Goal: Information Seeking & Learning: Learn about a topic

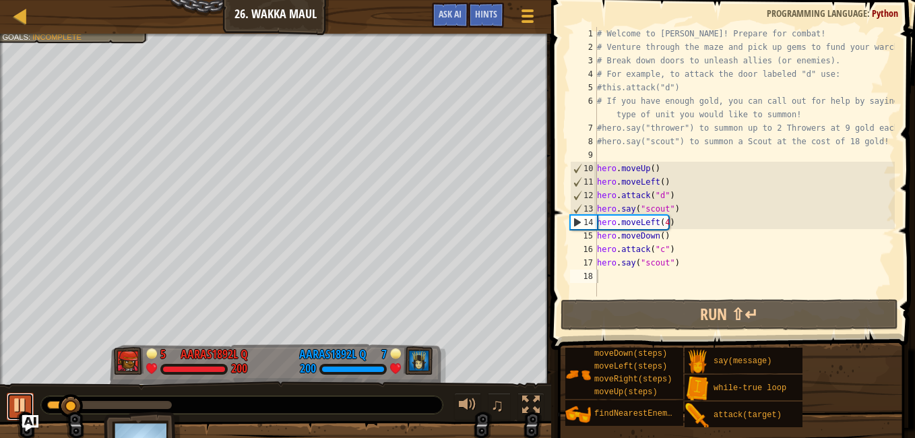
click at [24, 399] on div at bounding box center [20, 405] width 18 height 18
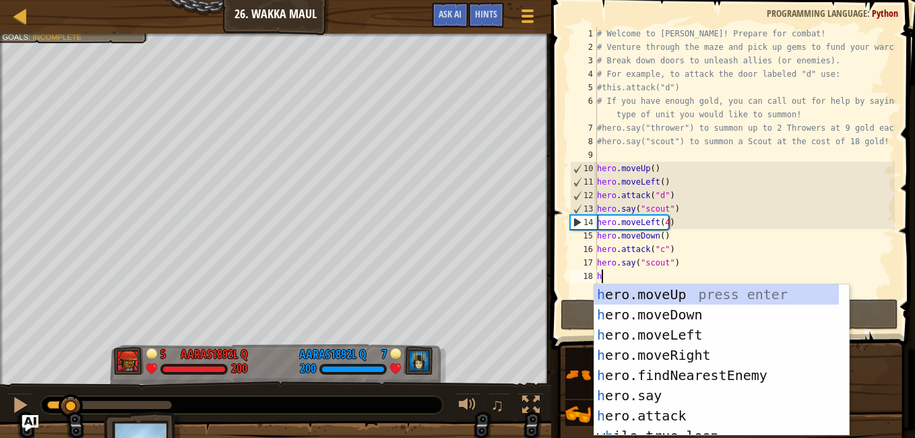
scroll to position [6, 0]
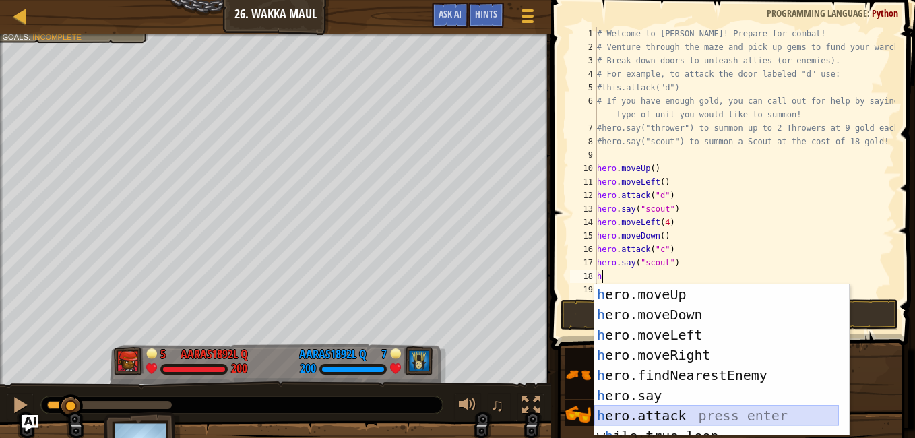
click at [678, 406] on div "h ero.moveUp press enter h ero.moveDown press enter h ero.moveLeft press enter …" at bounding box center [716, 380] width 245 height 192
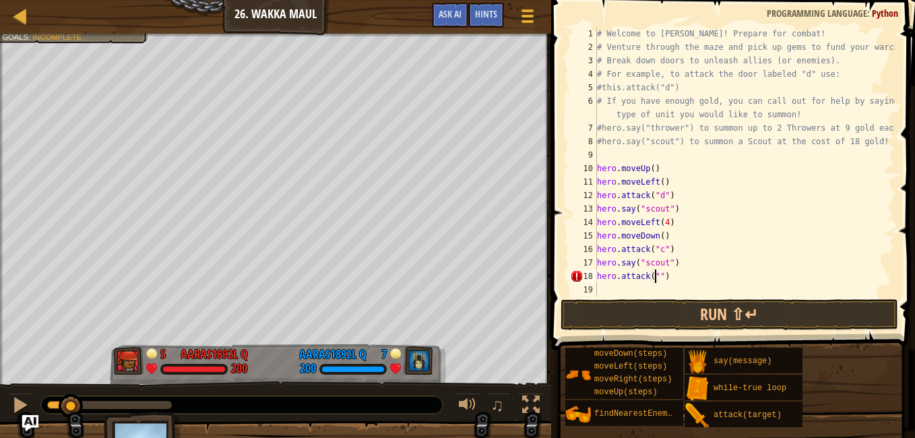
scroll to position [6, 5]
type textarea "hero.attack("b")"
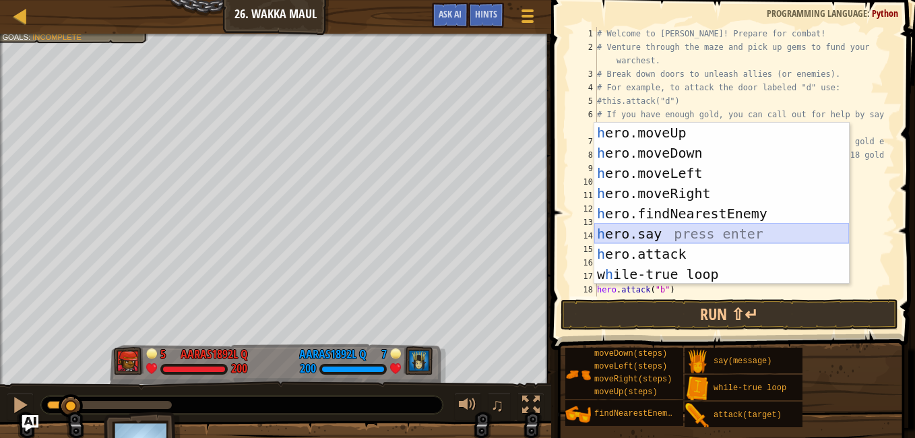
click at [693, 234] on div "h ero.moveUp press enter h ero.moveDown press enter h ero.moveLeft press enter …" at bounding box center [721, 224] width 255 height 202
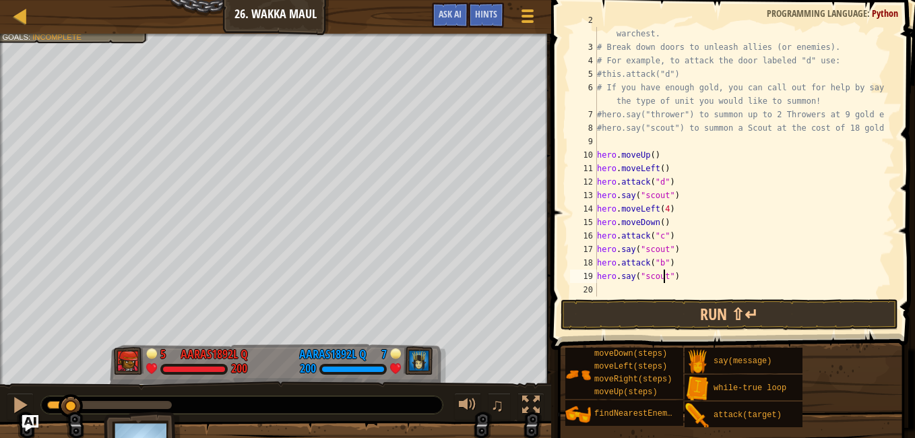
scroll to position [6, 5]
click at [689, 307] on button "Run ⇧↵" at bounding box center [730, 314] width 338 height 31
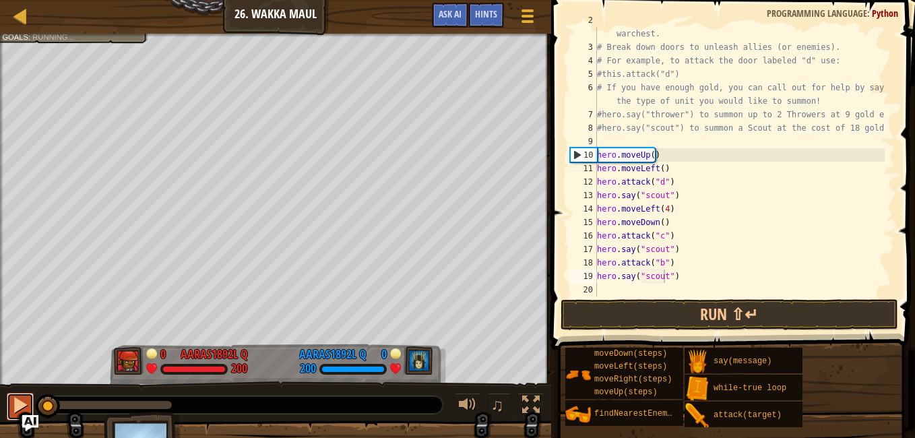
click at [17, 404] on div at bounding box center [20, 405] width 18 height 18
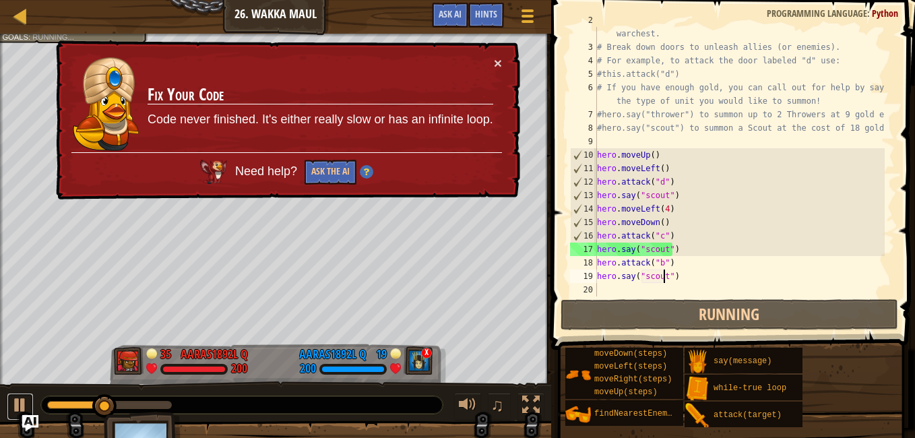
drag, startPoint x: 17, startPoint y: 404, endPoint x: 0, endPoint y: 437, distance: 37.7
click at [17, 404] on div at bounding box center [20, 405] width 18 height 18
click at [333, 177] on button "Ask the AI" at bounding box center [331, 172] width 52 height 25
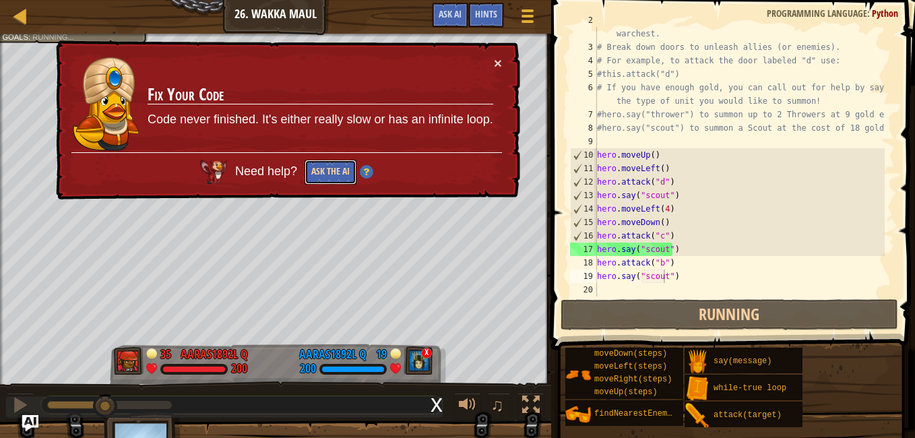
click at [323, 166] on button "Ask the AI" at bounding box center [331, 172] width 52 height 25
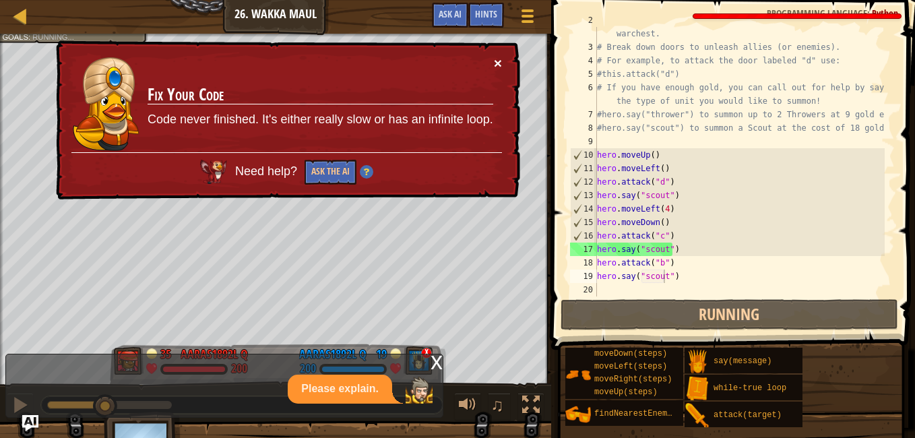
click at [495, 61] on button "×" at bounding box center [498, 63] width 8 height 14
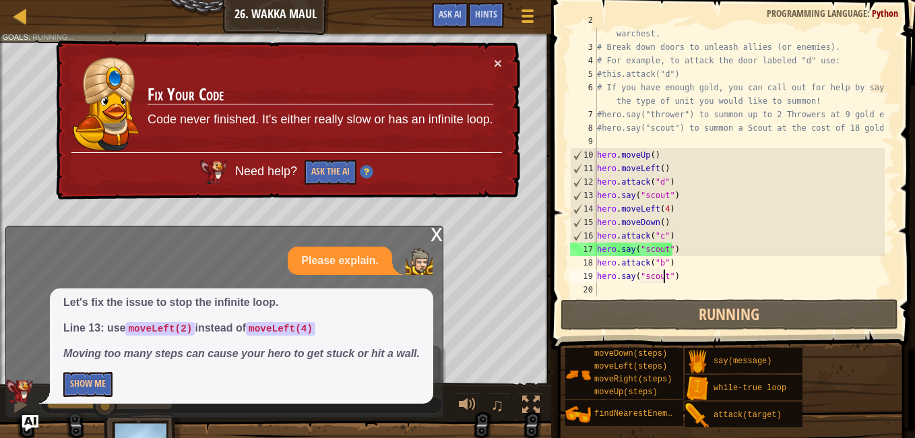
click at [663, 208] on div "# Venture through the maze and pick up gems to fund your warchest. # Break down…" at bounding box center [739, 168] width 290 height 310
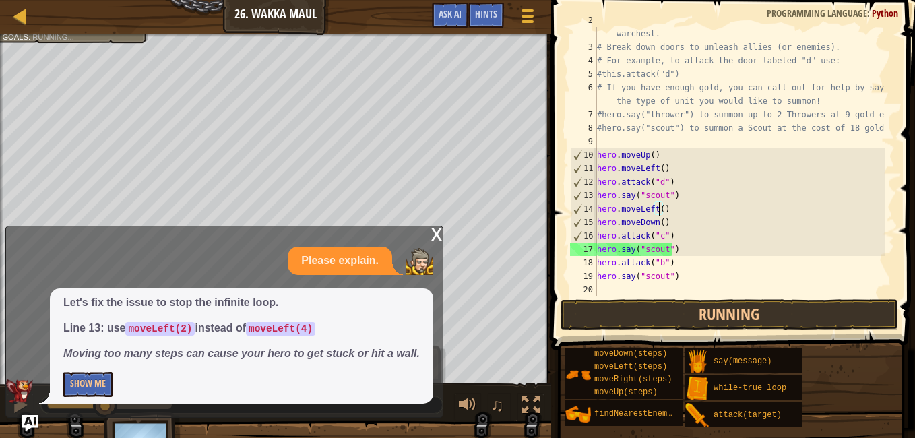
scroll to position [6, 5]
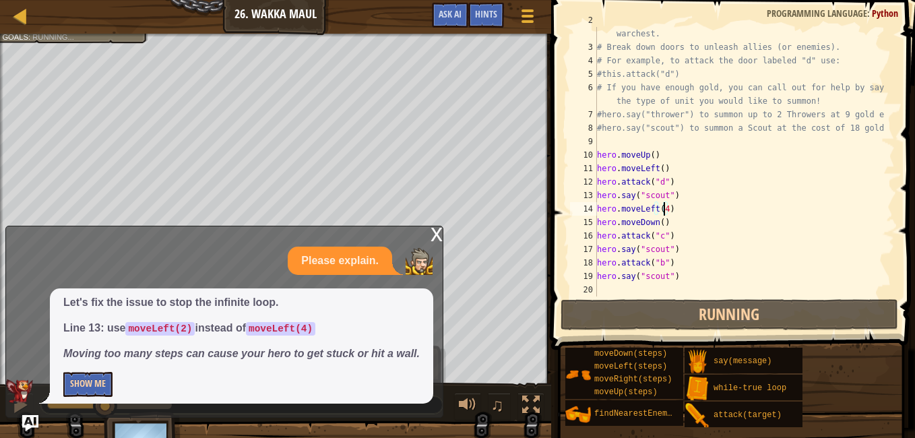
type textarea "hero.moveLeft(4)"
click at [92, 380] on button "Show Me" at bounding box center [87, 384] width 49 height 25
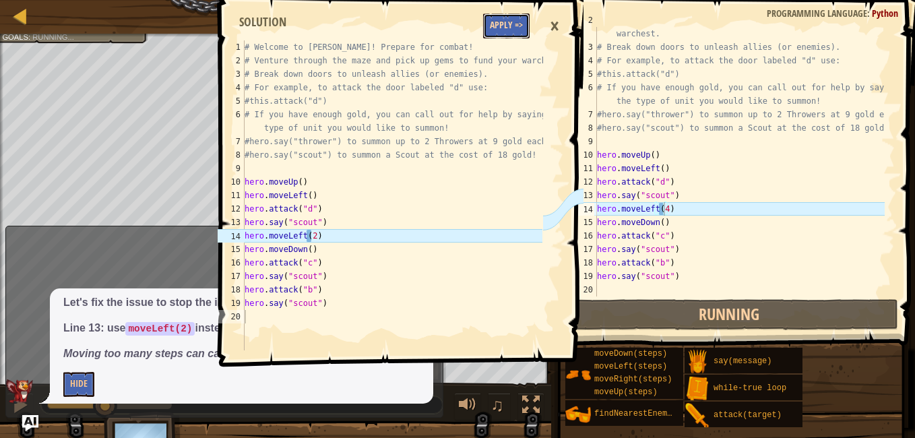
click at [517, 22] on button "Apply =>" at bounding box center [506, 25] width 46 height 25
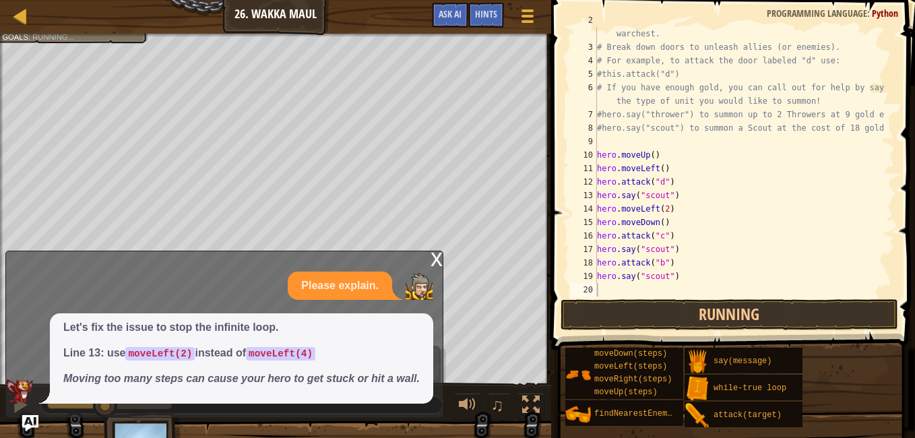
click at [436, 255] on div "x" at bounding box center [436, 257] width 12 height 13
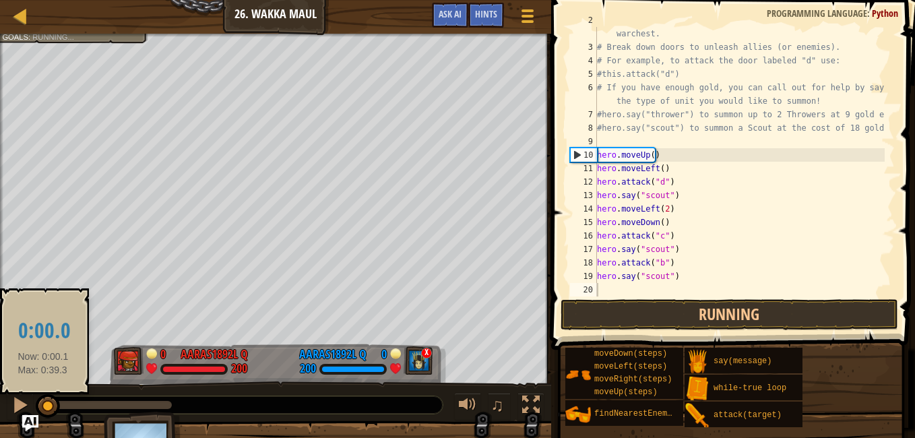
drag, startPoint x: 104, startPoint y: 410, endPoint x: 43, endPoint y: 394, distance: 62.6
click at [43, 394] on div at bounding box center [48, 406] width 24 height 24
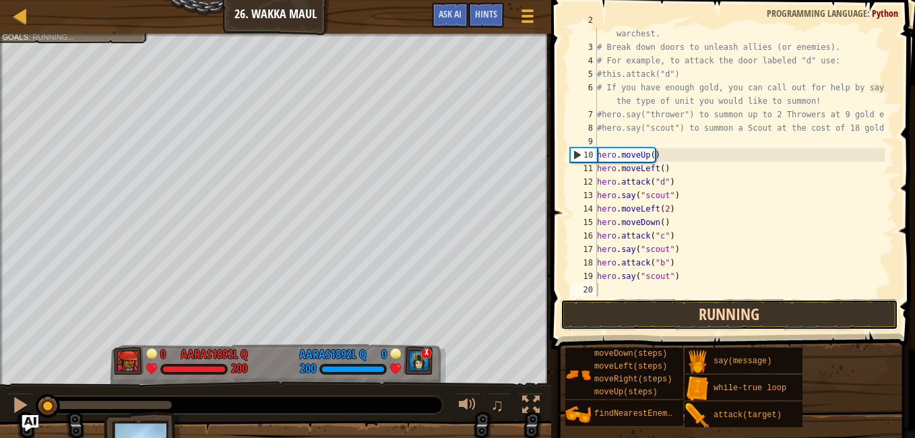
click at [576, 302] on button "Running" at bounding box center [730, 314] width 338 height 31
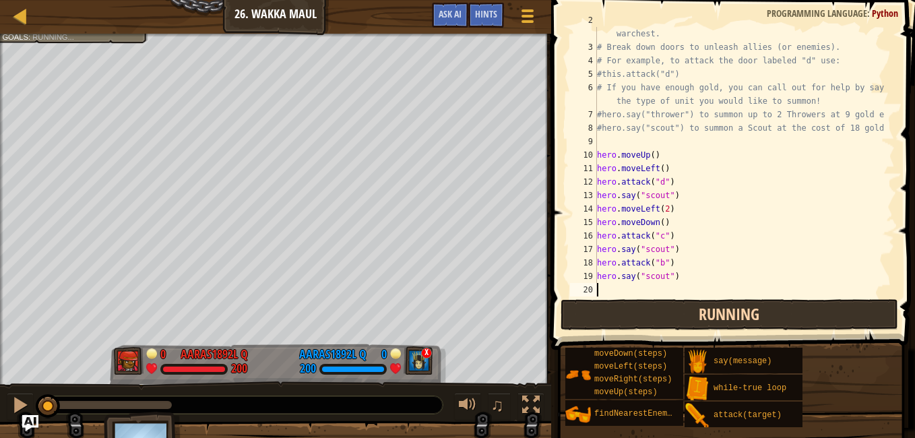
scroll to position [6, 0]
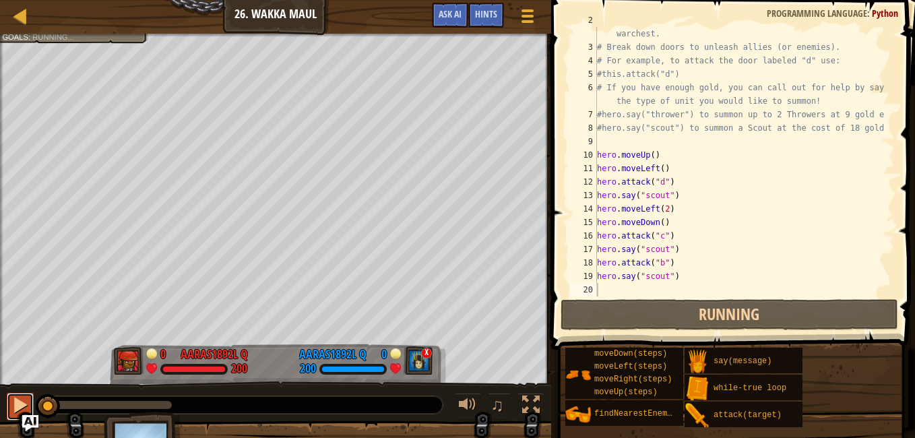
click at [15, 401] on div at bounding box center [20, 405] width 18 height 18
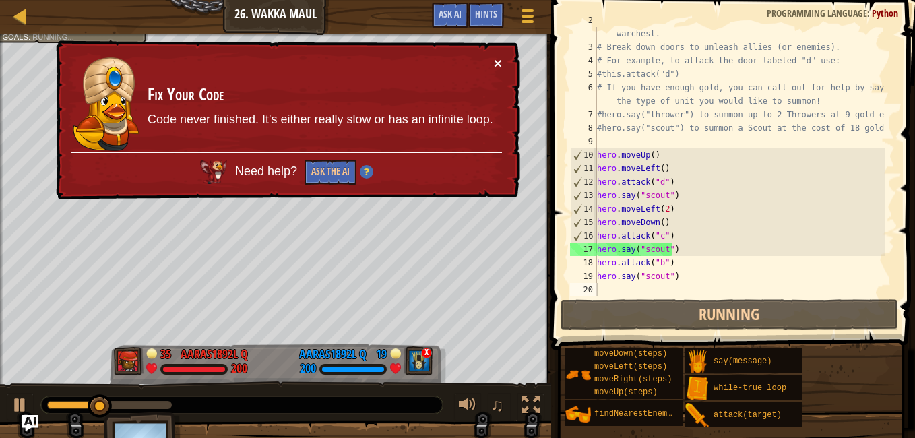
click at [494, 61] on button "×" at bounding box center [498, 63] width 8 height 14
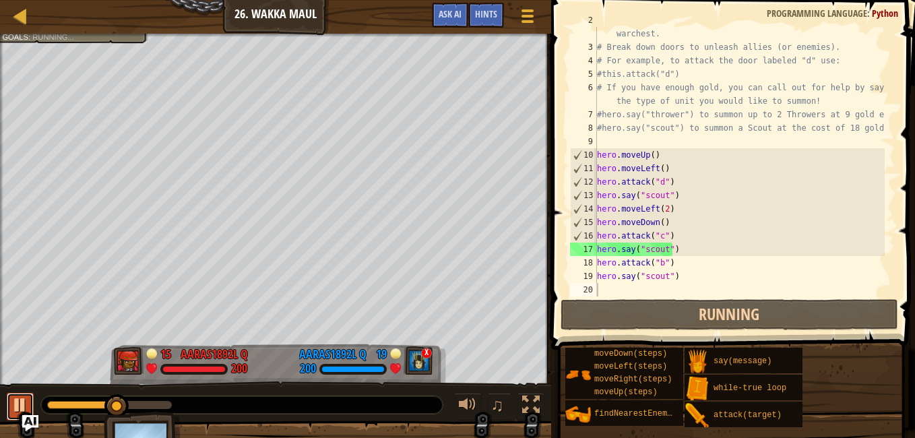
click at [19, 399] on div at bounding box center [20, 405] width 18 height 18
click at [481, 9] on span "Hints" at bounding box center [486, 13] width 22 height 13
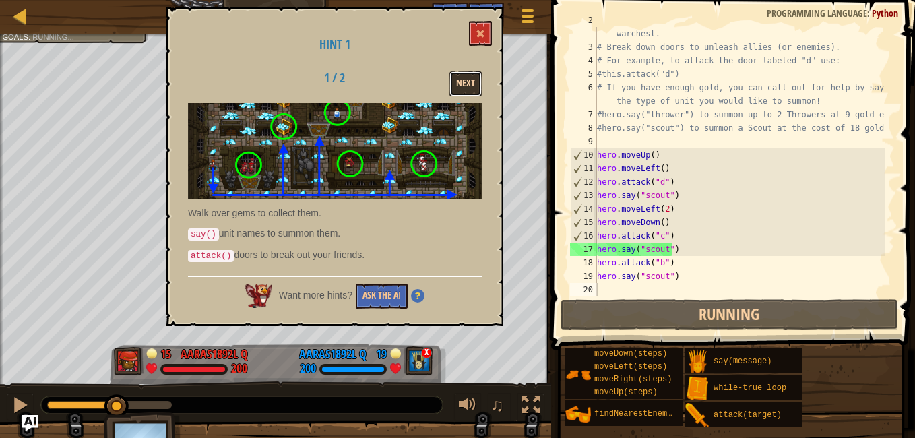
click at [465, 84] on button "Next" at bounding box center [465, 83] width 32 height 25
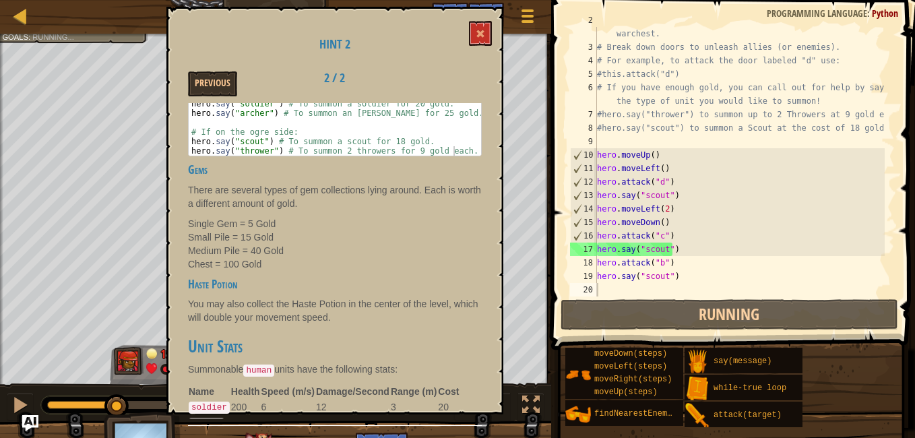
scroll to position [230, 0]
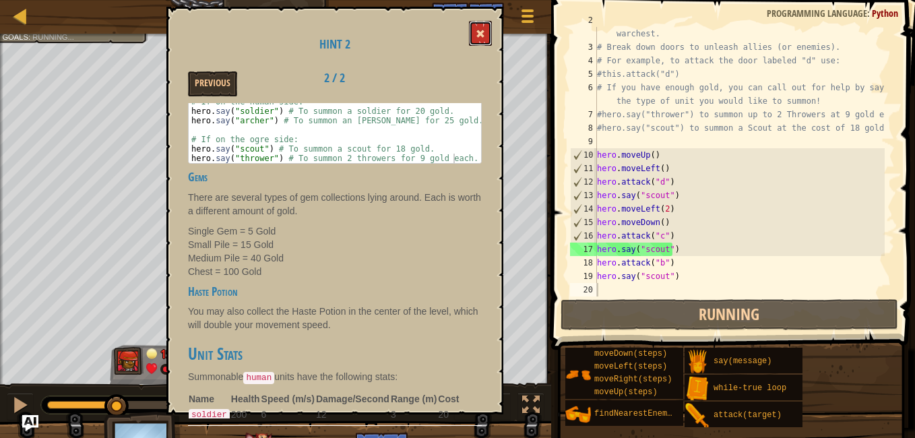
click at [476, 28] on button at bounding box center [480, 33] width 23 height 25
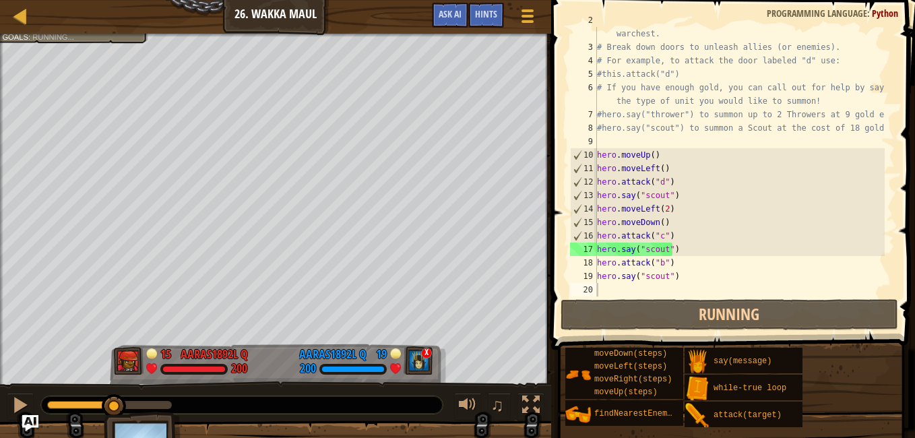
drag, startPoint x: 114, startPoint y: 396, endPoint x: 115, endPoint y: 437, distance: 41.1
click at [115, 437] on div "Defeat the enemy hero in 90 seconds. Your hero must survive. Goals : Running...…" at bounding box center [457, 255] width 915 height 442
drag, startPoint x: 115, startPoint y: 437, endPoint x: 117, endPoint y: 406, distance: 31.7
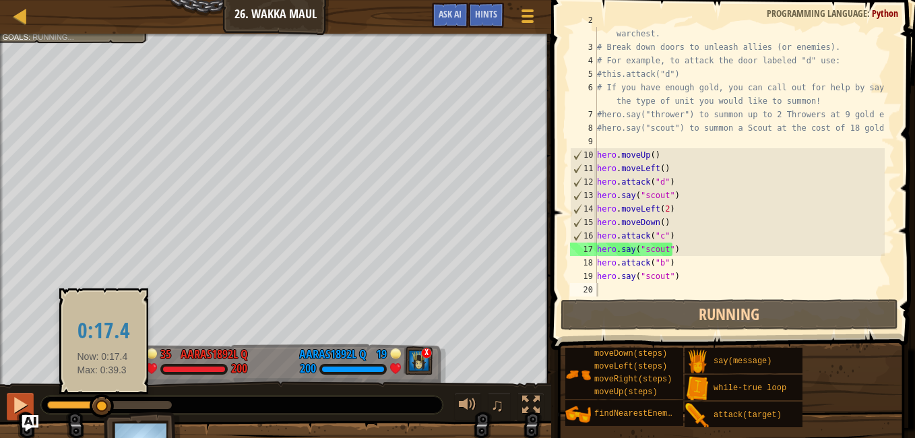
drag, startPoint x: 117, startPoint y: 406, endPoint x: 33, endPoint y: 400, distance: 83.7
click at [33, 400] on div "♫" at bounding box center [275, 401] width 551 height 40
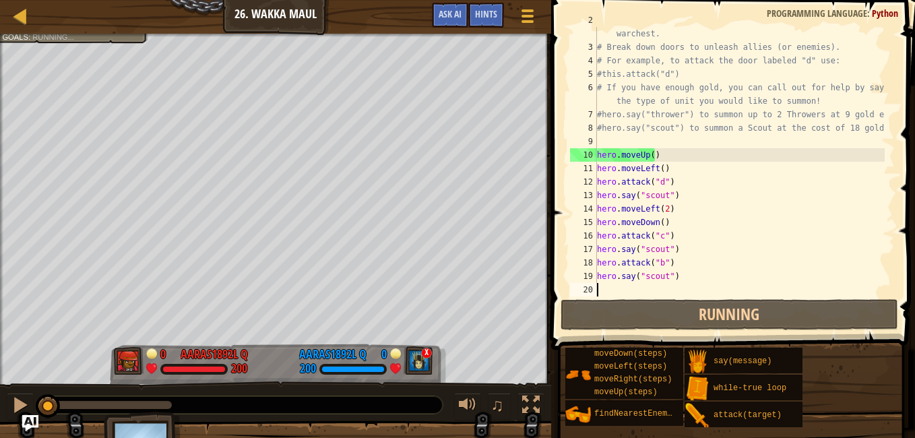
click at [680, 249] on div "# Venture through the maze and pick up gems to fund your warchest. # Break down…" at bounding box center [739, 168] width 290 height 310
type textarea "hero.say("scout")"
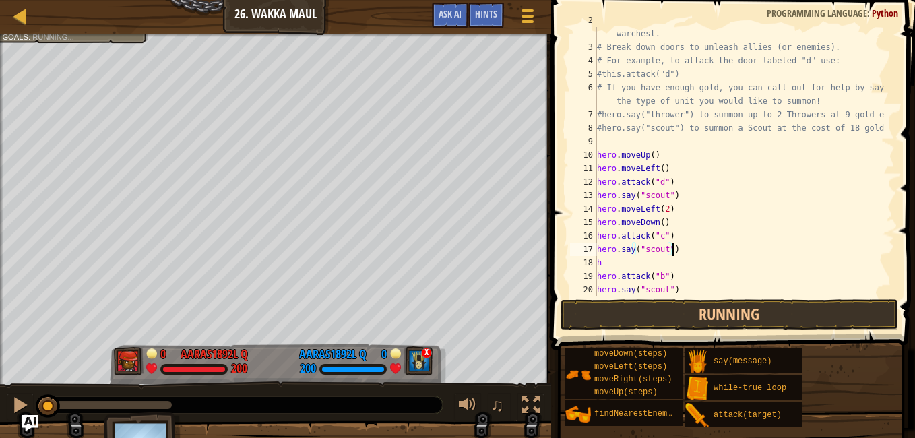
click at [680, 249] on div "# Venture through the maze and pick up gems to fund your warchest. # Break down…" at bounding box center [739, 168] width 290 height 310
type textarea "h"
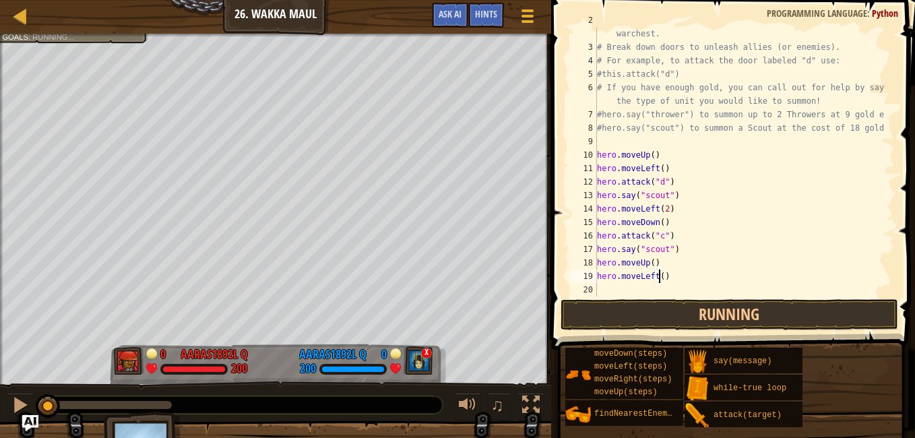
type textarea "hero.moveLeft(2)"
type textarea "h"
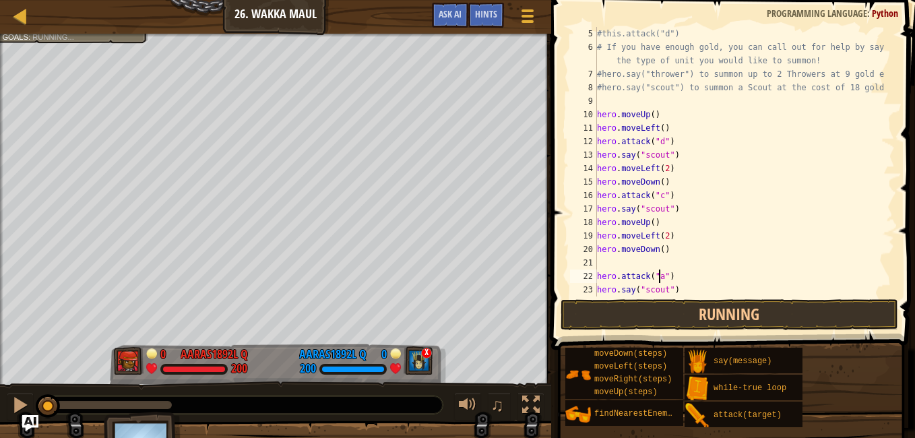
scroll to position [6, 5]
click at [15, 402] on div at bounding box center [20, 405] width 18 height 18
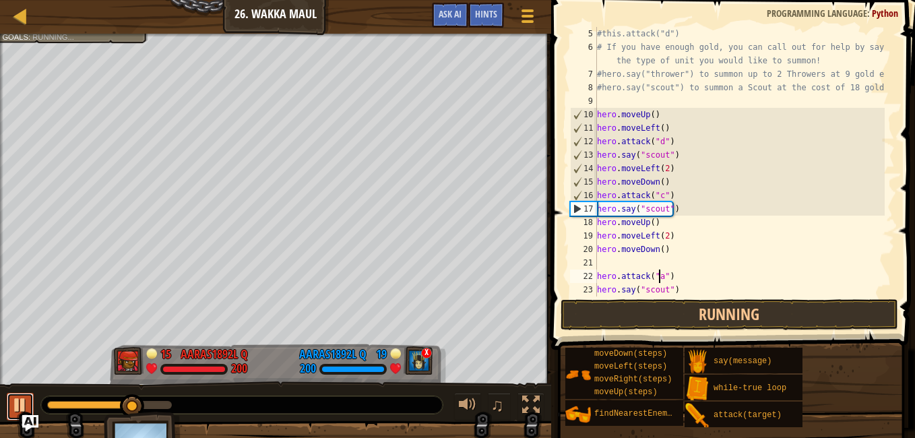
click at [24, 403] on div at bounding box center [20, 405] width 18 height 18
click at [582, 206] on div "17" at bounding box center [584, 208] width 26 height 13
click at [572, 208] on div "17" at bounding box center [584, 208] width 26 height 13
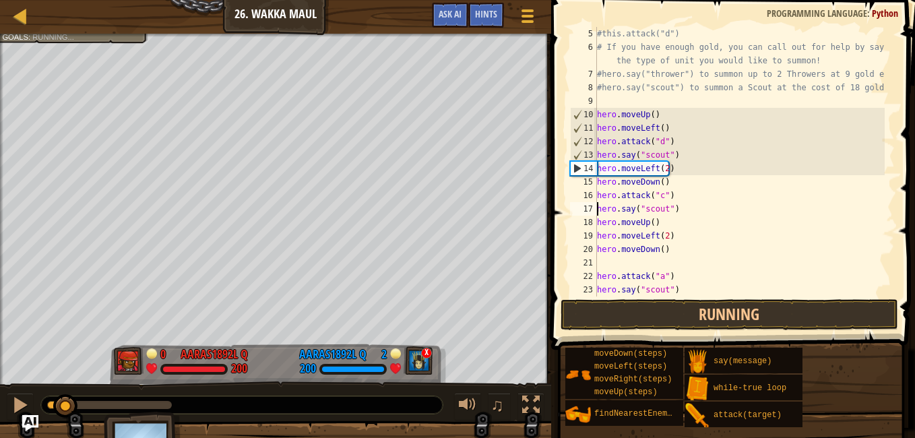
drag, startPoint x: 135, startPoint y: 405, endPoint x: 67, endPoint y: 395, distance: 69.4
click at [67, 395] on div at bounding box center [65, 406] width 24 height 24
drag, startPoint x: 147, startPoint y: 424, endPoint x: 146, endPoint y: 384, distance: 39.8
click at [146, 384] on div "Defeat the enemy hero in 90 seconds. Your hero must survive. Goals : Running...…" at bounding box center [457, 255] width 915 height 442
click at [487, 15] on span "Hints" at bounding box center [486, 13] width 22 height 13
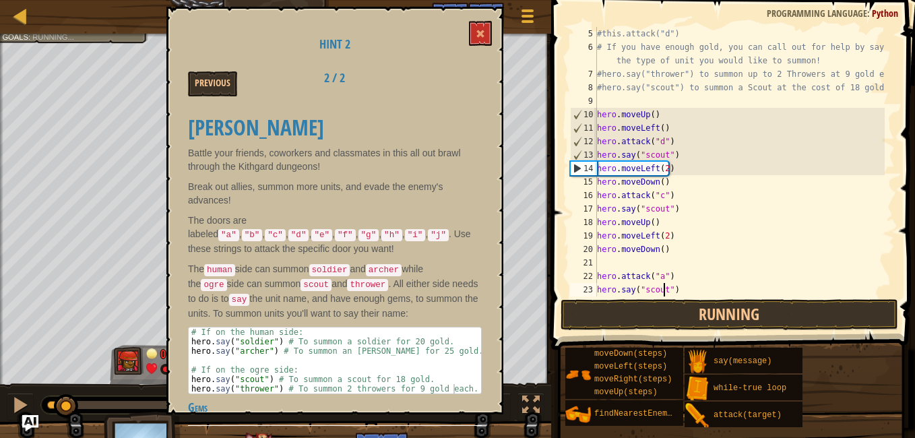
click at [662, 290] on div "#this.attack("d") # If you have enough gold, you can call out for help by sayin…" at bounding box center [739, 175] width 290 height 296
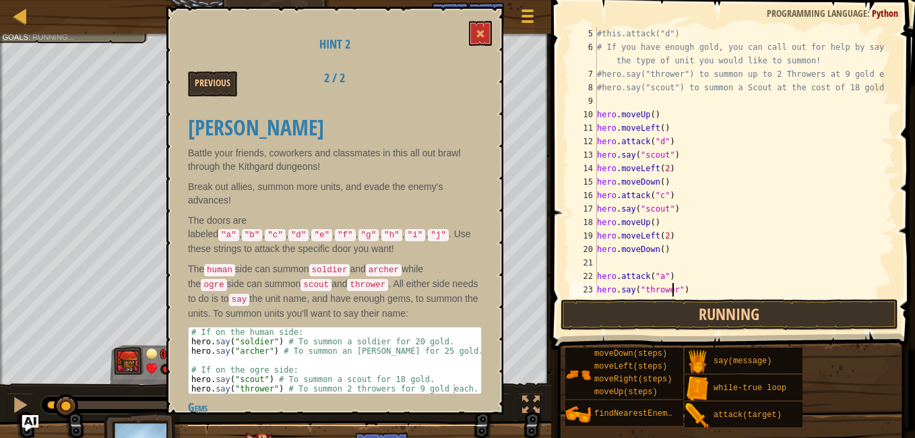
scroll to position [6, 6]
type textarea "hero.say("thrower")"
click at [488, 26] on button at bounding box center [480, 33] width 23 height 25
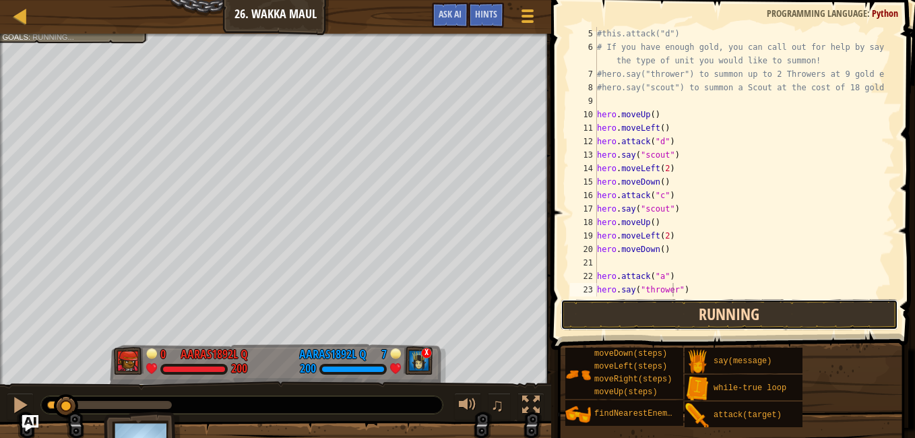
click at [598, 310] on button "Running" at bounding box center [730, 314] width 338 height 31
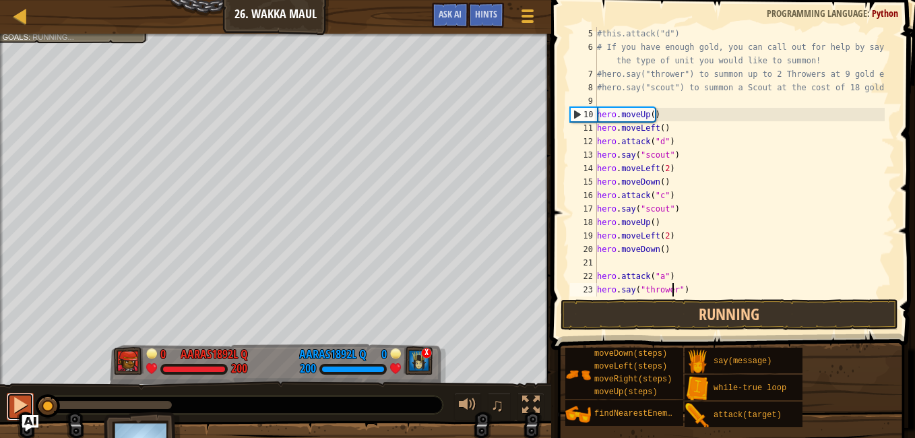
click at [13, 403] on div at bounding box center [20, 405] width 18 height 18
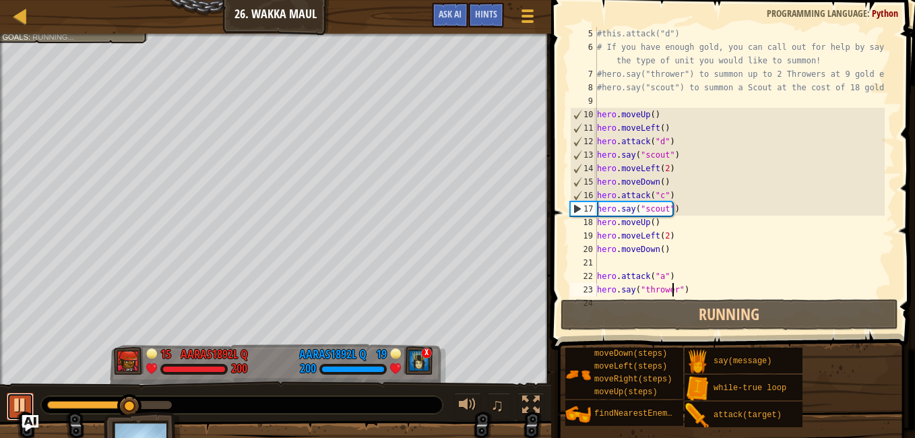
click at [18, 399] on div at bounding box center [20, 405] width 18 height 18
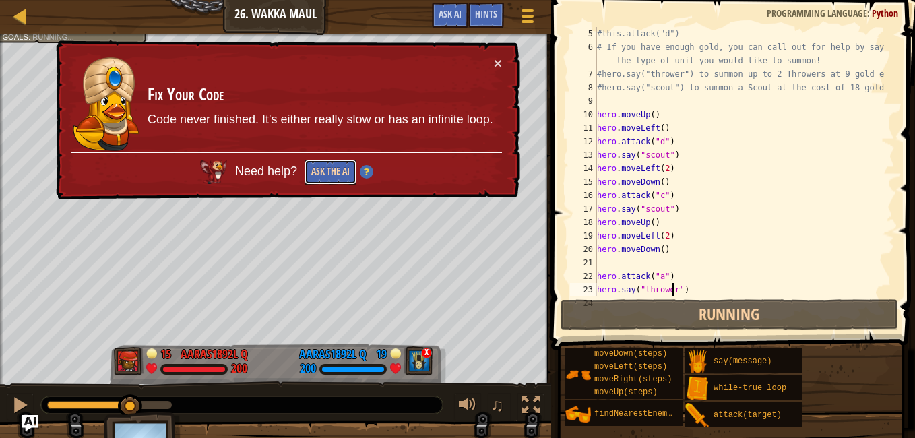
click at [339, 171] on button "Ask the AI" at bounding box center [331, 172] width 52 height 25
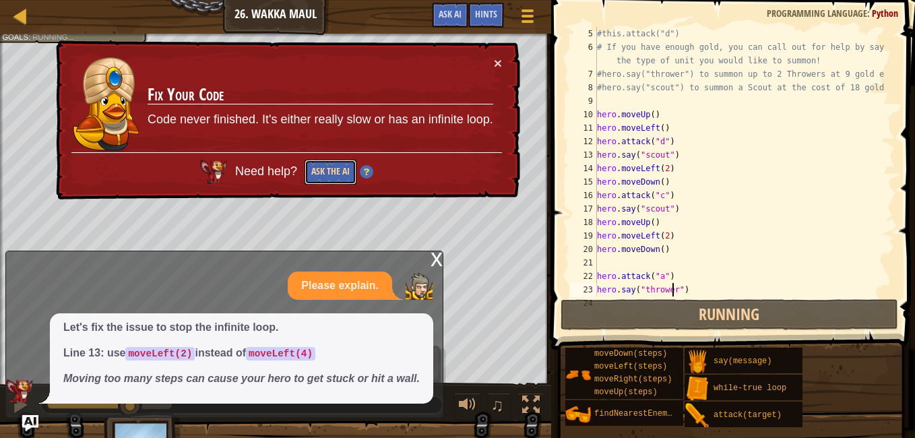
click at [339, 171] on button "Ask the AI" at bounding box center [331, 172] width 52 height 25
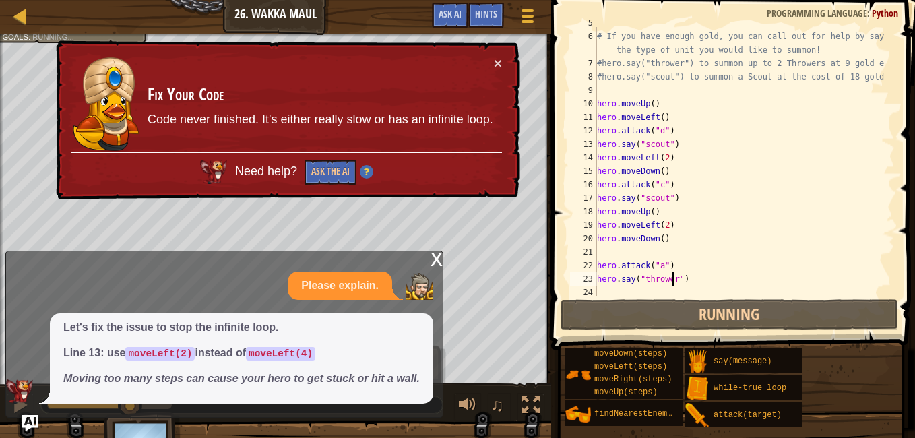
scroll to position [81, 0]
click at [496, 67] on button "×" at bounding box center [498, 63] width 8 height 14
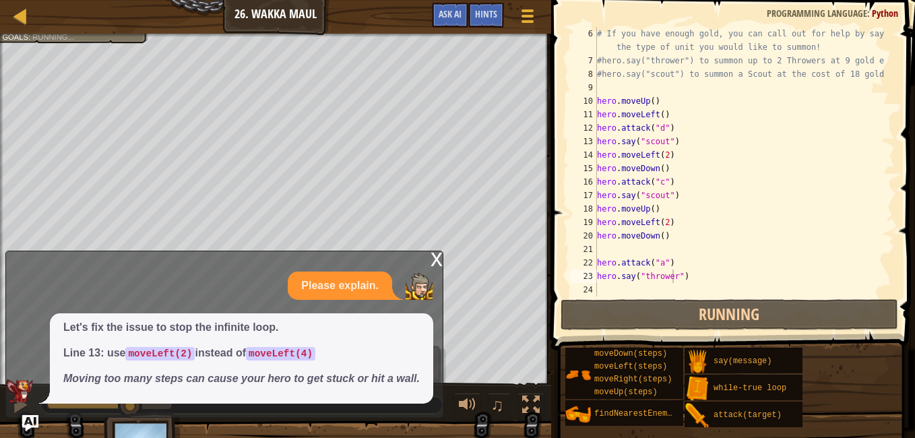
click at [357, 280] on p "Please explain." at bounding box center [339, 285] width 77 height 15
click at [461, 18] on span "Ask AI" at bounding box center [450, 13] width 23 height 13
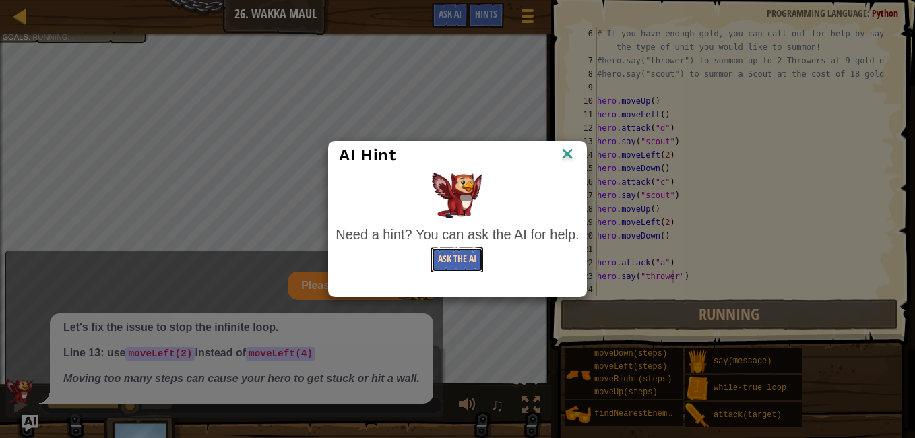
click at [453, 258] on button "Ask the AI" at bounding box center [457, 259] width 52 height 25
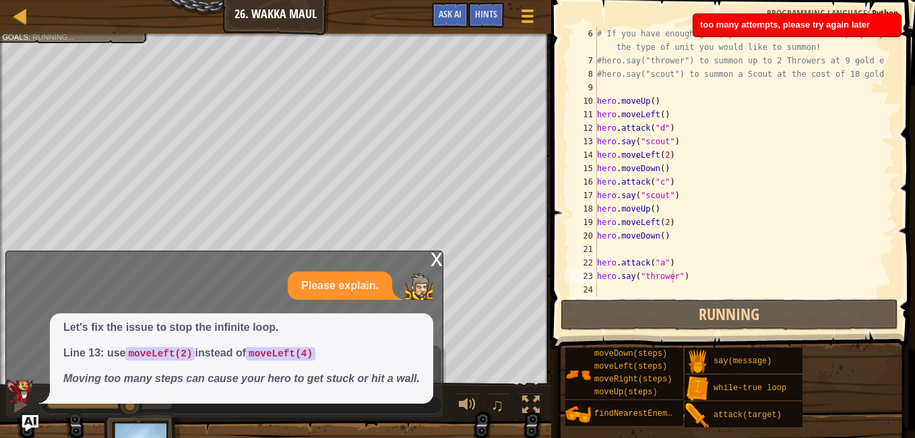
click at [367, 344] on span "Let's fix the issue to stop the infinite loop. Line 13: use moveLeft(2) instead…" at bounding box center [241, 353] width 356 height 67
click at [28, 397] on img at bounding box center [19, 391] width 27 height 24
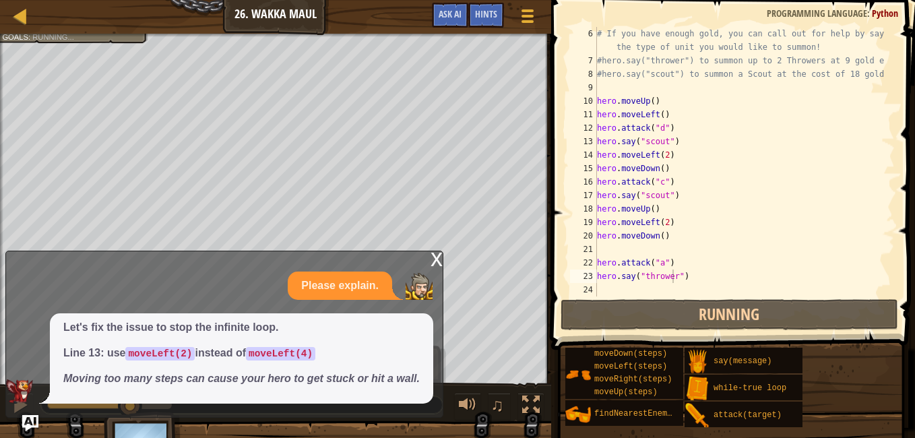
click at [438, 262] on div "x" at bounding box center [436, 257] width 12 height 13
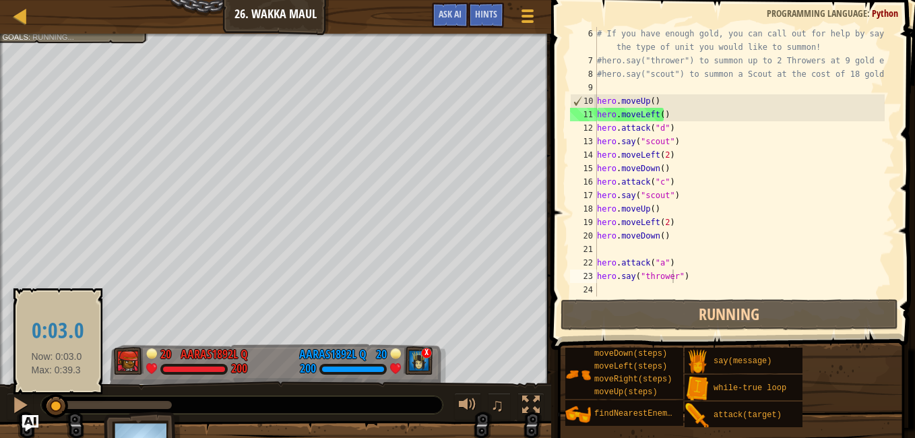
drag, startPoint x: 129, startPoint y: 404, endPoint x: 5, endPoint y: 399, distance: 124.1
click at [5, 399] on div "♫" at bounding box center [275, 401] width 551 height 40
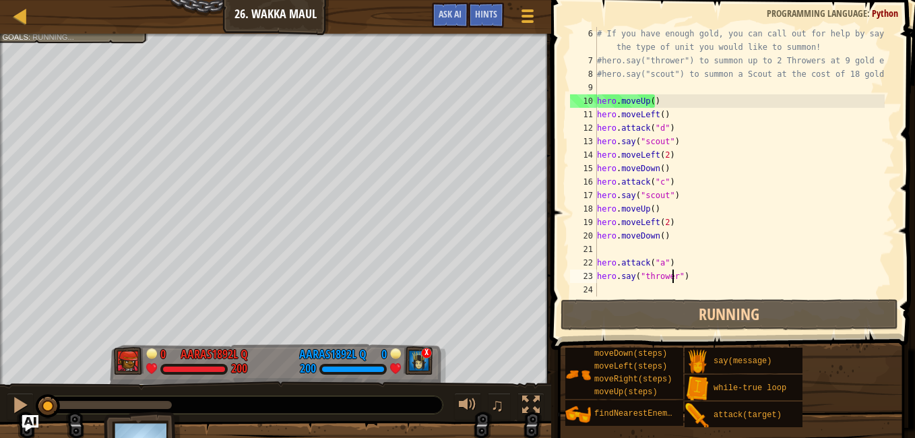
click at [5, 399] on div "♫" at bounding box center [275, 401] width 551 height 40
click at [20, 403] on div at bounding box center [20, 405] width 18 height 18
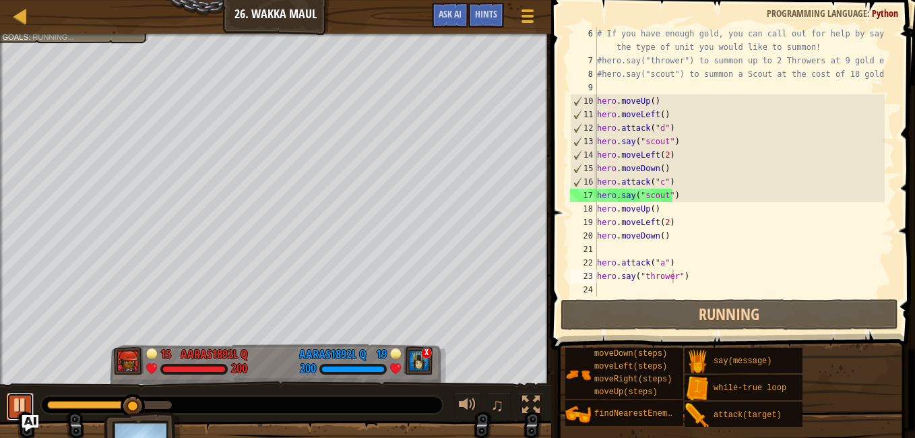
click at [20, 405] on div at bounding box center [20, 405] width 18 height 18
